Goal: Find specific page/section: Find specific page/section

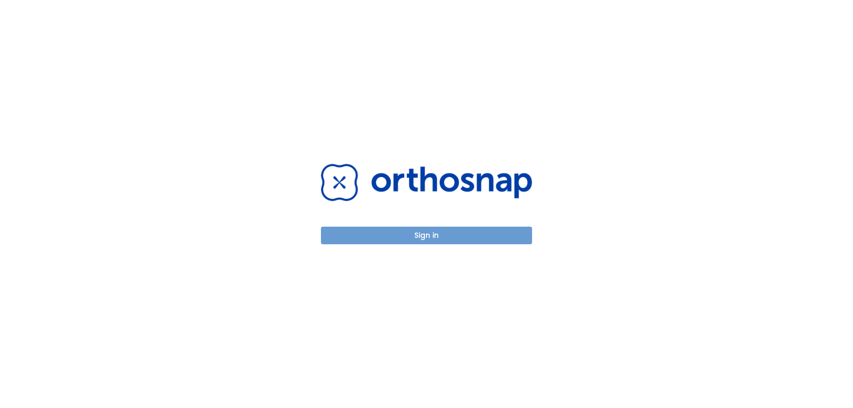
click at [450, 233] on button "Sign in" at bounding box center [426, 236] width 211 height 18
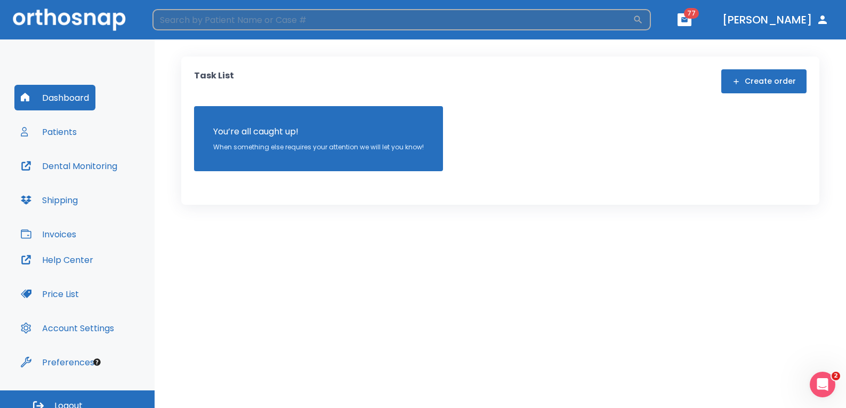
click at [201, 20] on input "search" at bounding box center [393, 19] width 481 height 21
type input "A"
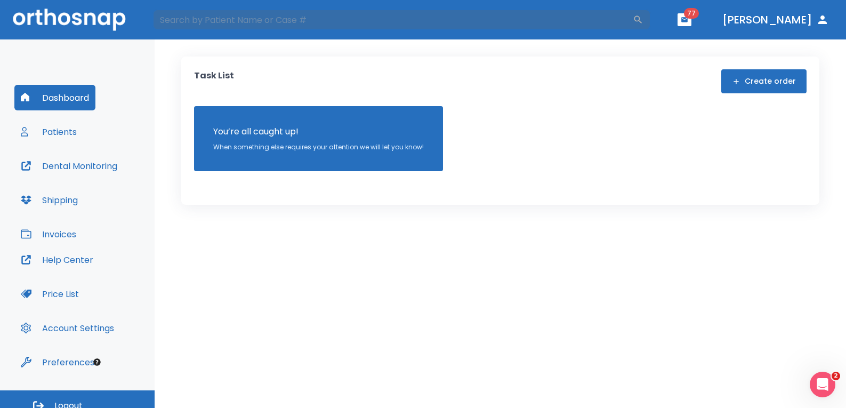
click at [79, 136] on button "Patients" at bounding box center [48, 132] width 69 height 26
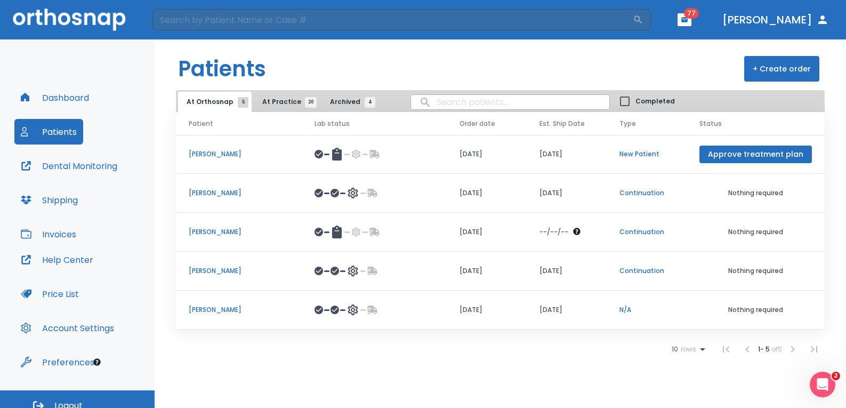
click at [213, 310] on p "[PERSON_NAME]" at bounding box center [239, 310] width 100 height 10
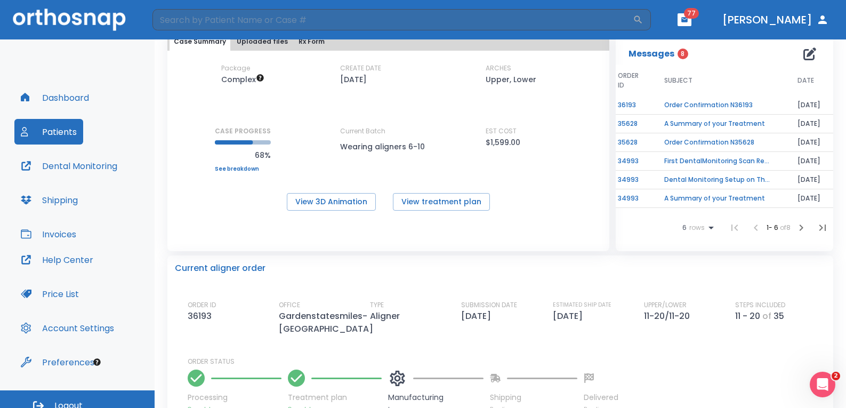
scroll to position [213, 0]
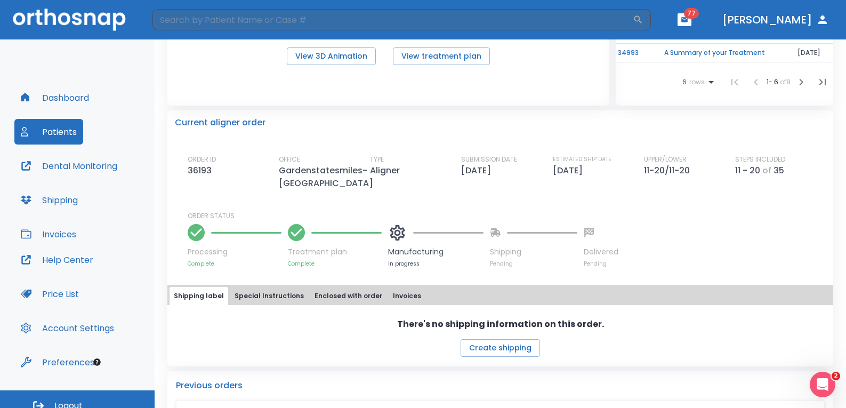
click at [50, 130] on button "Patients" at bounding box center [48, 132] width 69 height 26
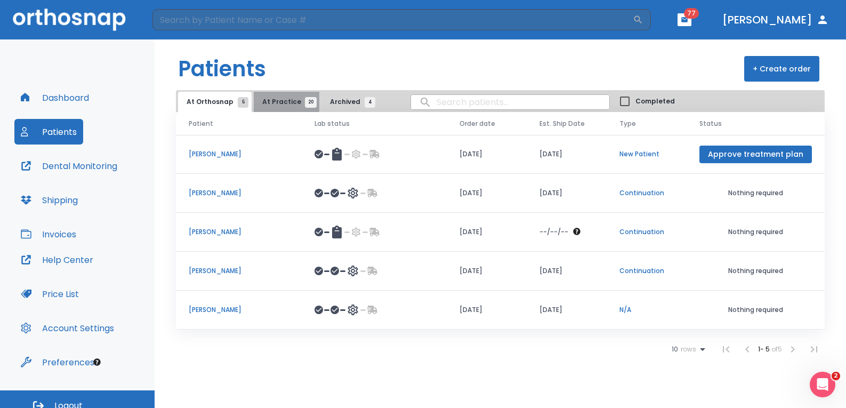
click at [305, 106] on span "20" at bounding box center [311, 102] width 12 height 11
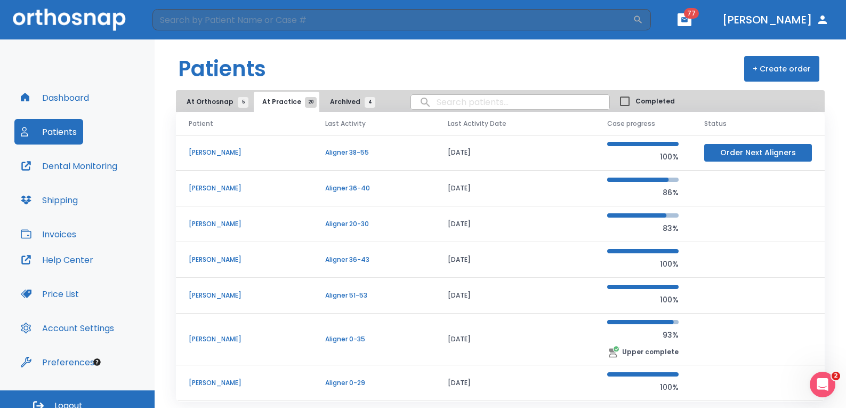
click at [204, 105] on span "At Orthosnap 5" at bounding box center [215, 102] width 57 height 10
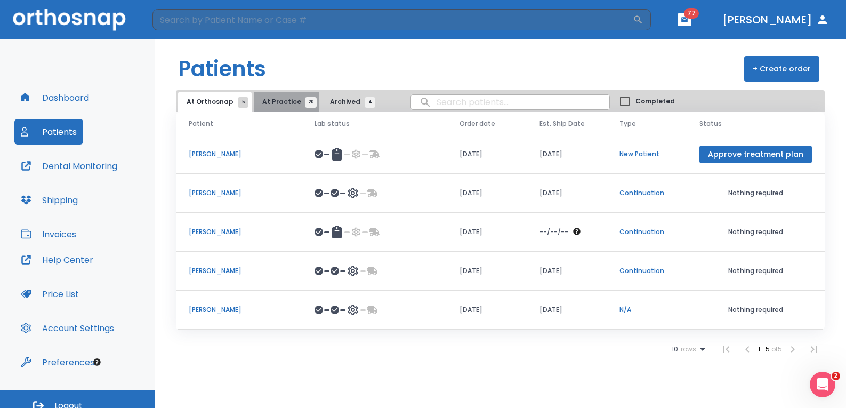
click at [305, 105] on span "20" at bounding box center [311, 102] width 12 height 11
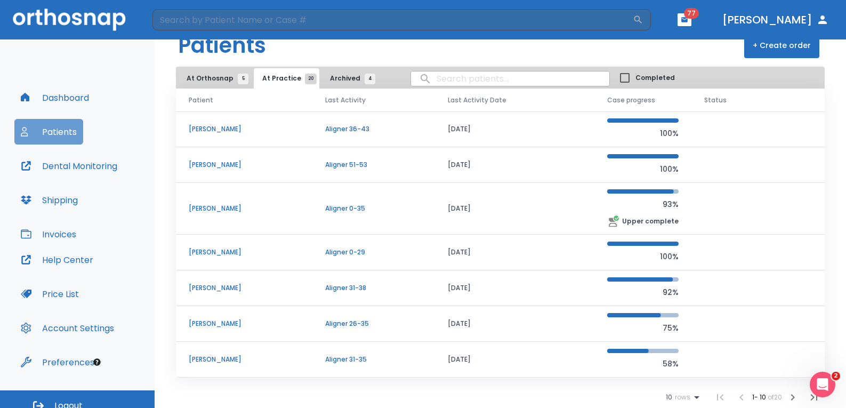
click at [65, 133] on button "Patients" at bounding box center [48, 132] width 69 height 26
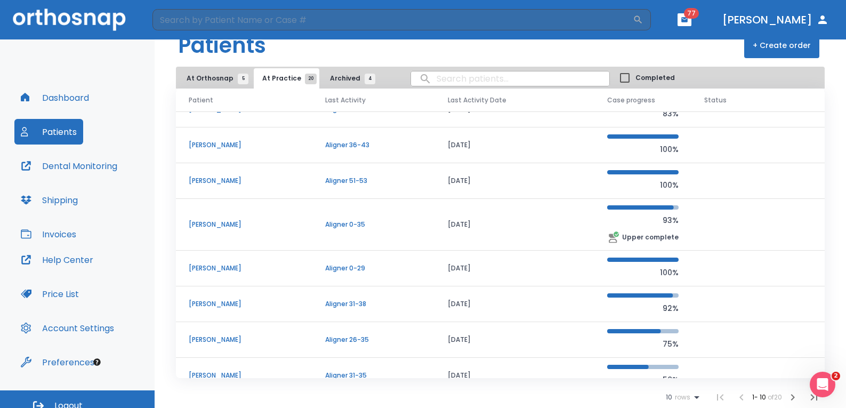
scroll to position [107, 0]
